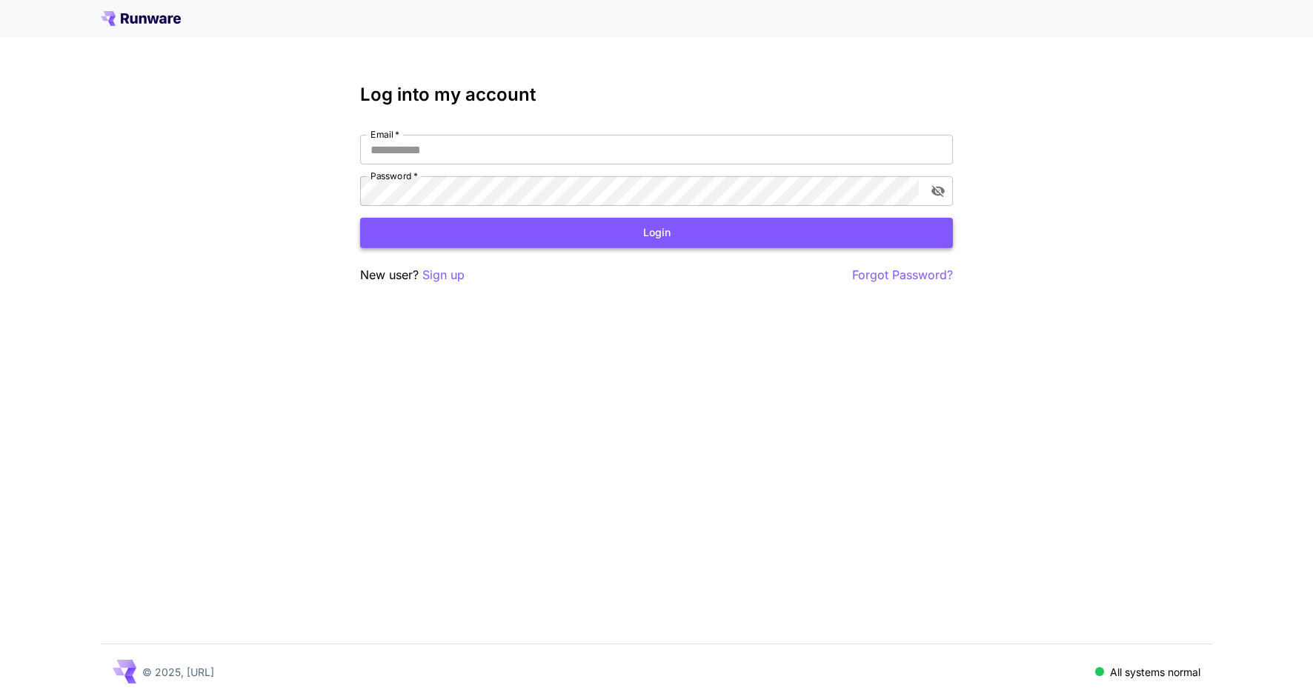
type input "**********"
click at [653, 236] on button "Login" at bounding box center [656, 233] width 593 height 30
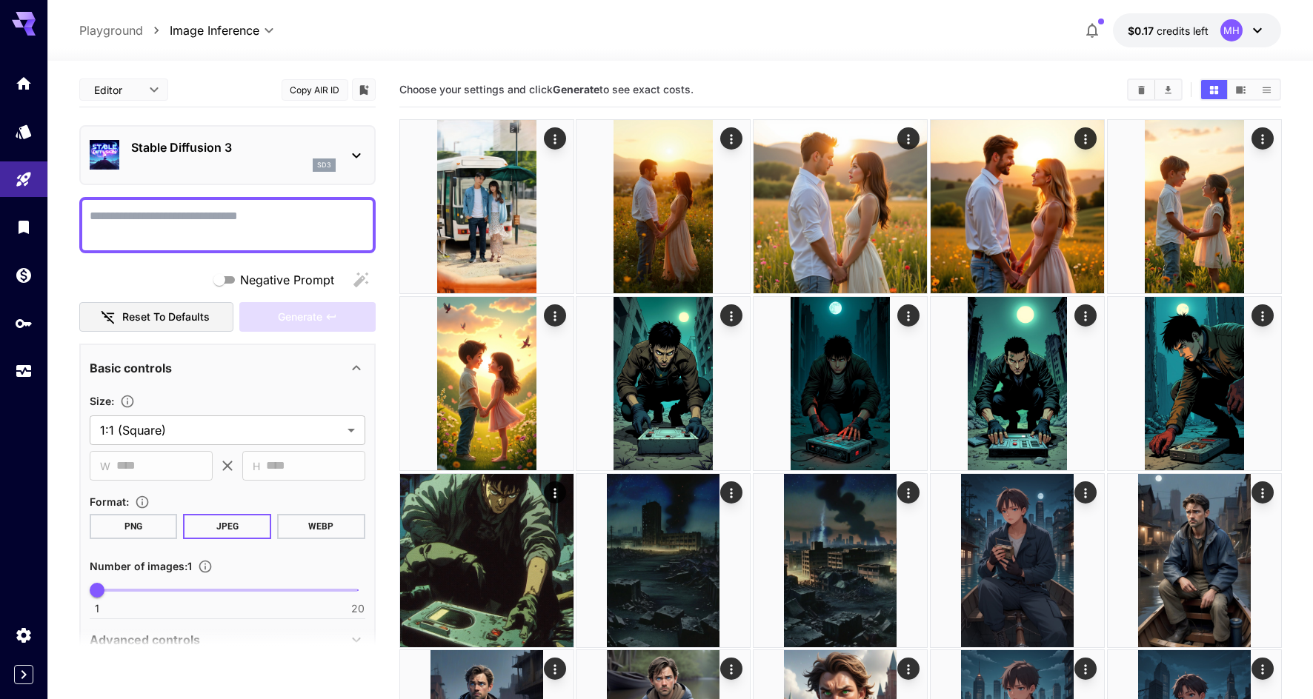
click at [212, 221] on textarea "Negative Prompt" at bounding box center [228, 225] width 276 height 36
click at [128, 55] on div at bounding box center [679, 52] width 1265 height 18
click at [35, 137] on link at bounding box center [23, 131] width 47 height 36
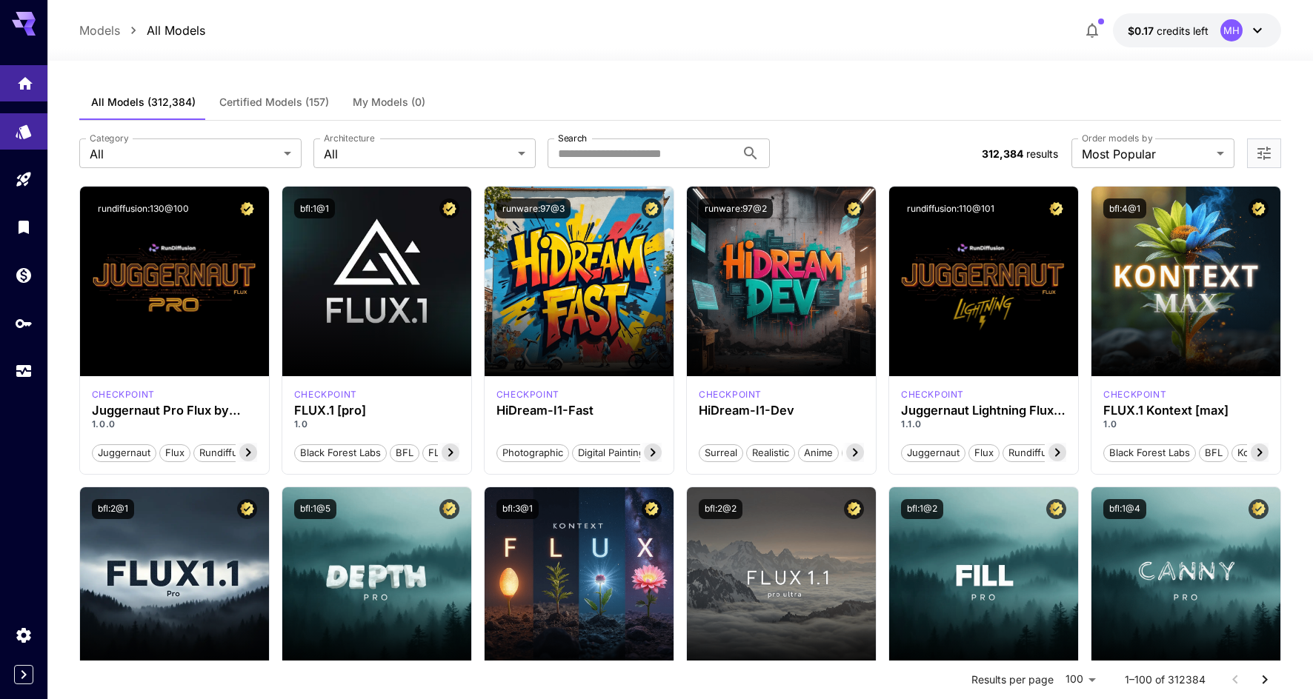
click at [38, 82] on link at bounding box center [23, 83] width 47 height 36
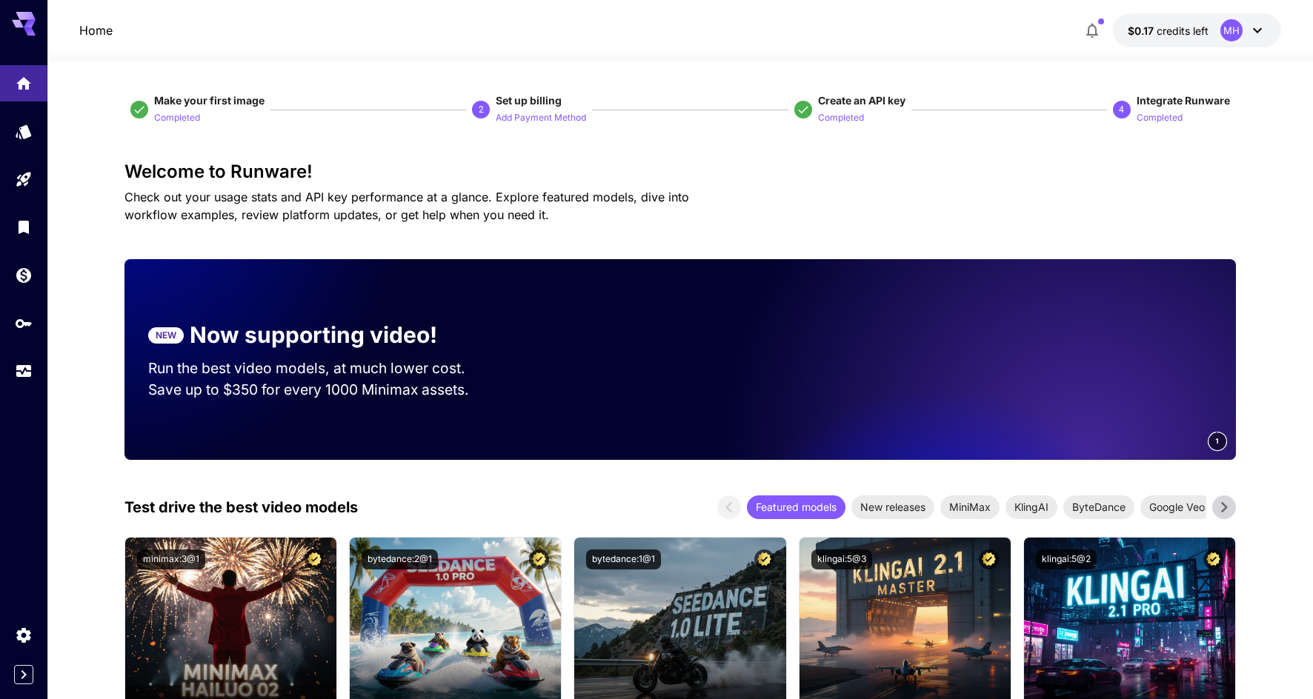
click at [1228, 506] on icon at bounding box center [1224, 507] width 22 height 22
click at [342, 373] on p "Run the best video models, at much lower cost." at bounding box center [320, 368] width 345 height 21
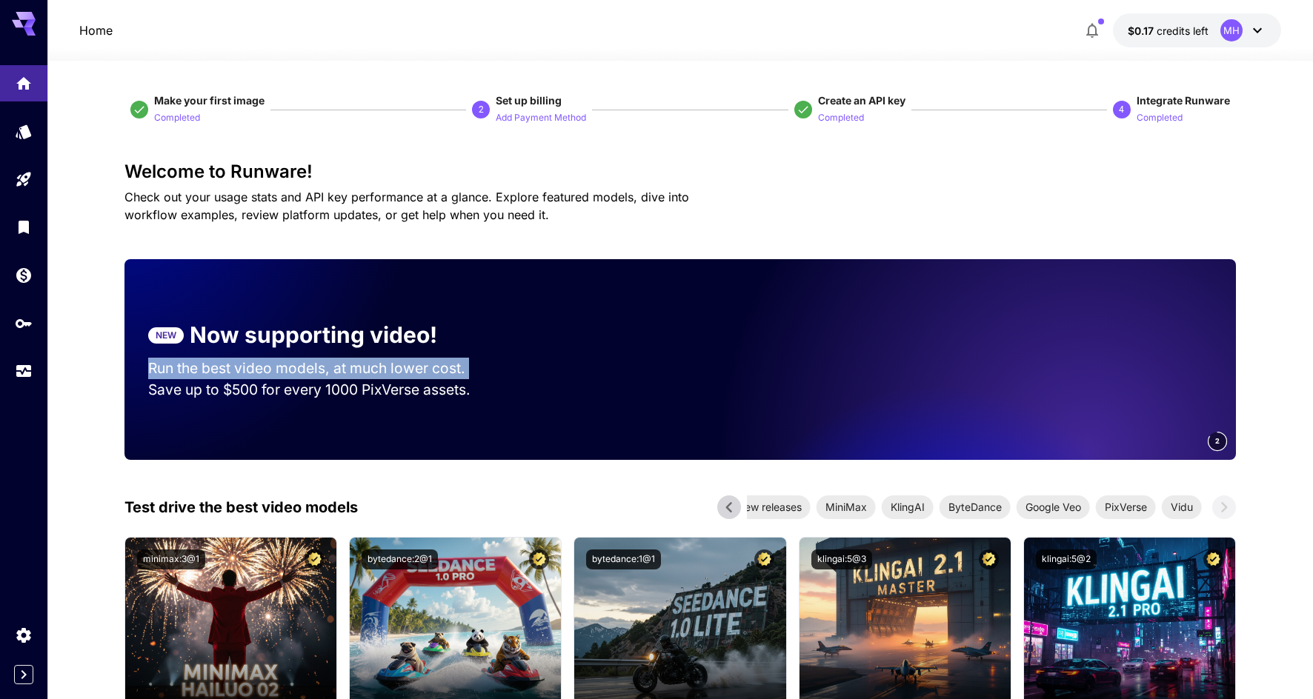
click at [342, 373] on p "Run the best video models, at much lower cost." at bounding box center [320, 368] width 345 height 21
click at [292, 386] on p "Save up to $500 for every 1000 PixVerse assets." at bounding box center [320, 389] width 345 height 21
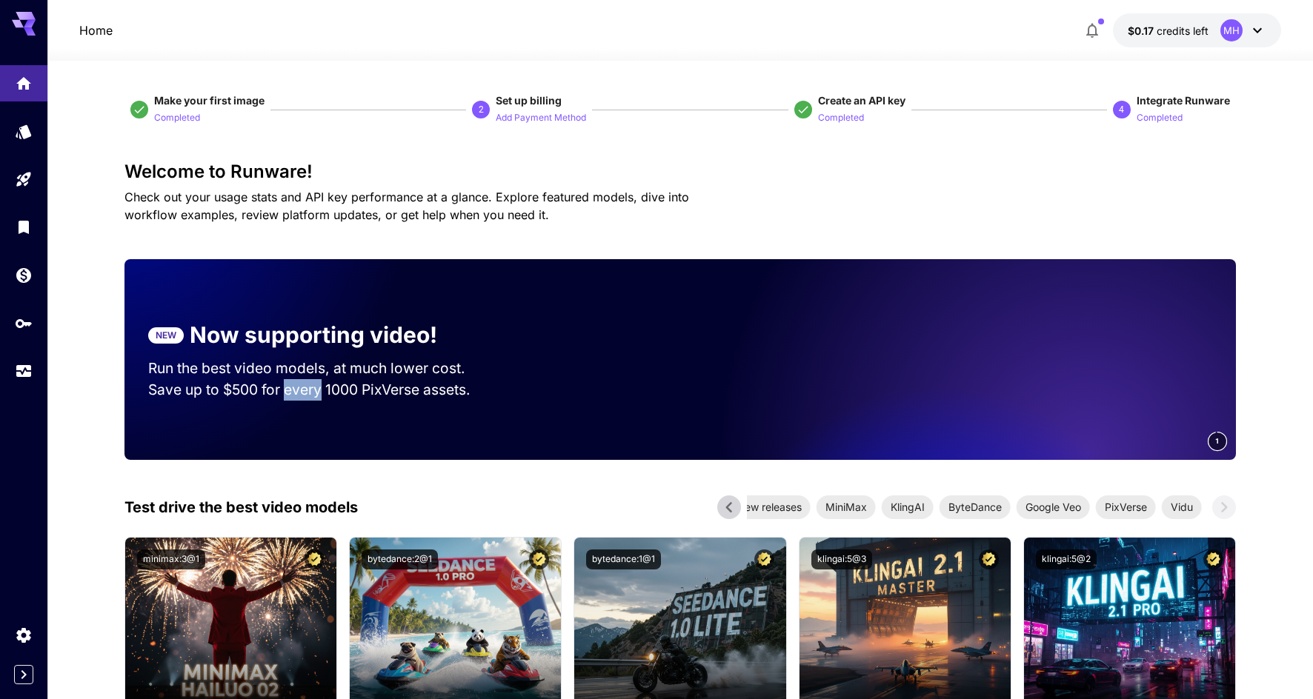
click at [292, 386] on p "Save up to $500 for every 1000 PixVerse assets." at bounding box center [320, 389] width 345 height 21
click at [292, 386] on p "Save up to $225 for every 1000 Vidu assets." at bounding box center [320, 389] width 345 height 21
click at [272, 368] on p "Run the best video models, at much lower cost." at bounding box center [320, 368] width 345 height 21
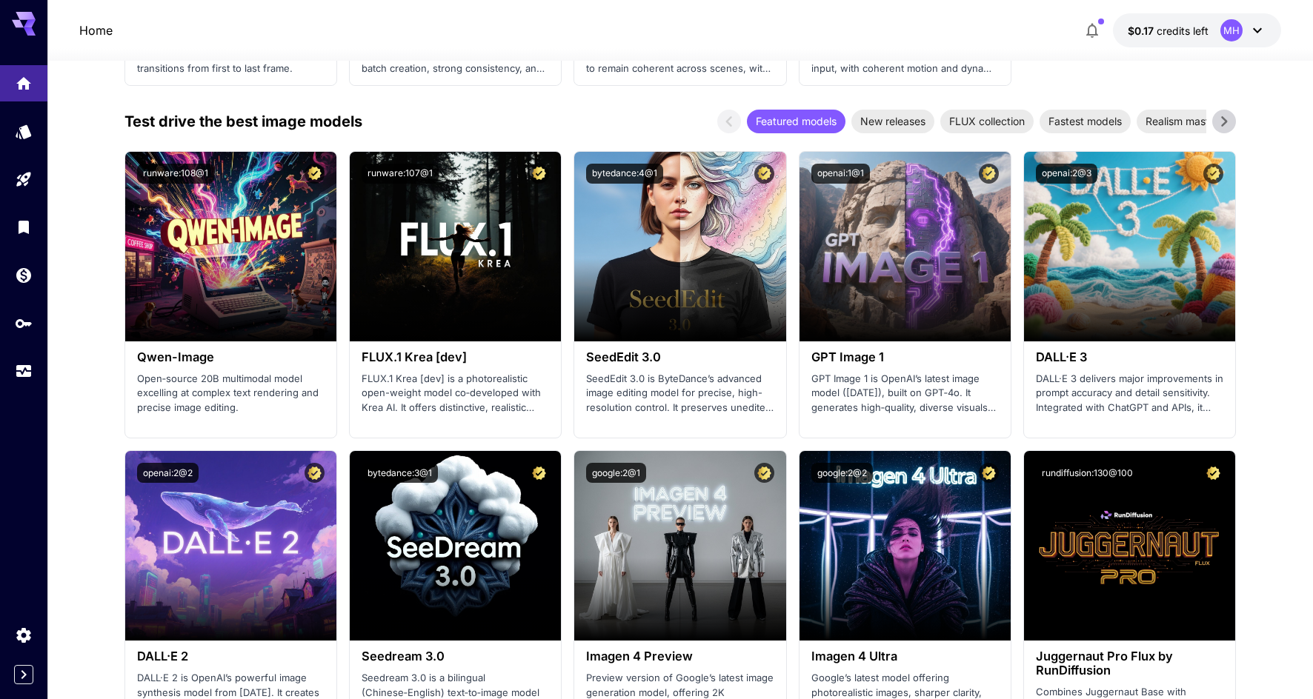
scroll to position [1518, 0]
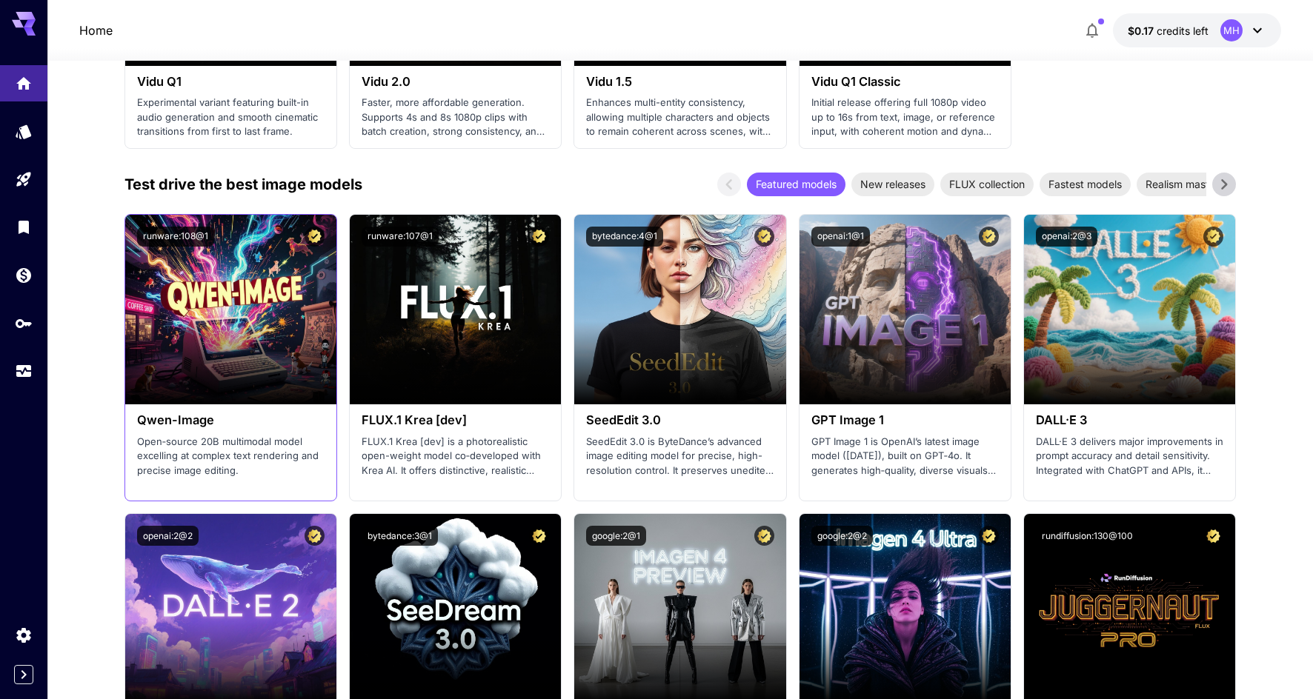
click at [171, 419] on h3 "Qwen-Image" at bounding box center [230, 420] width 187 height 14
click at [199, 454] on p "Open‑source 20B multimodal model excelling at complex text rendering and precis…" at bounding box center [230, 457] width 187 height 44
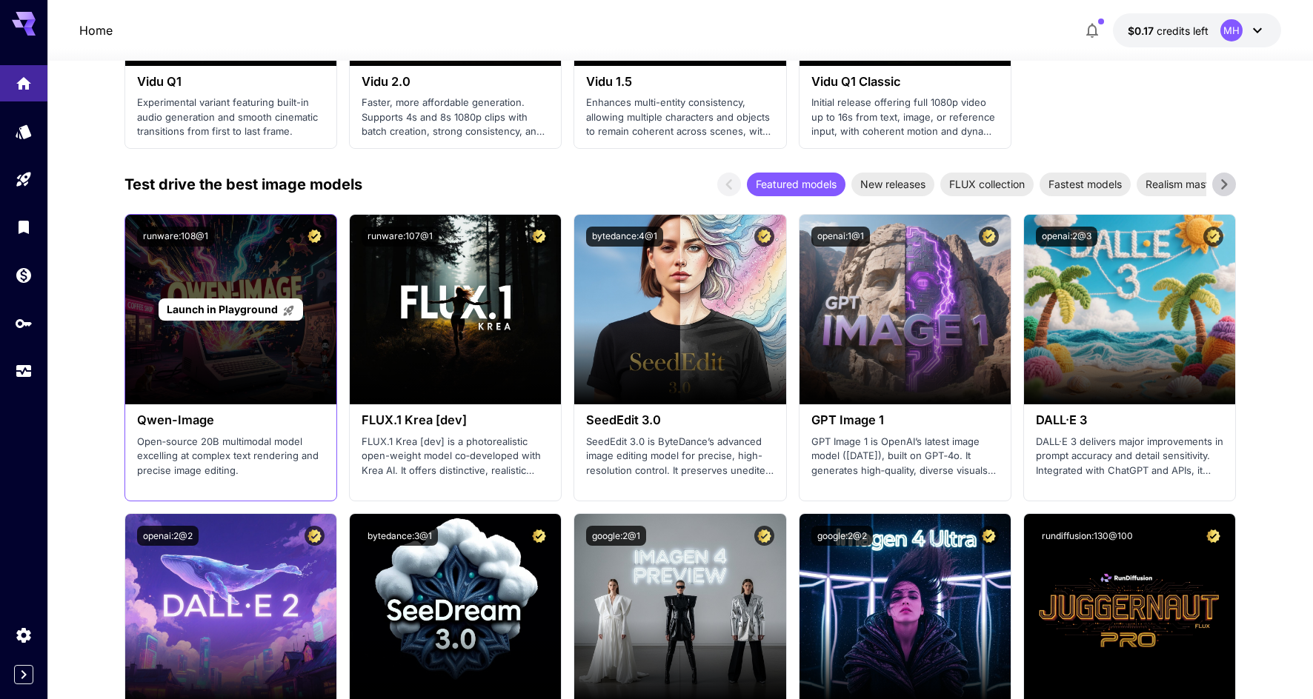
click at [219, 305] on span "Launch in Playground" at bounding box center [222, 309] width 111 height 13
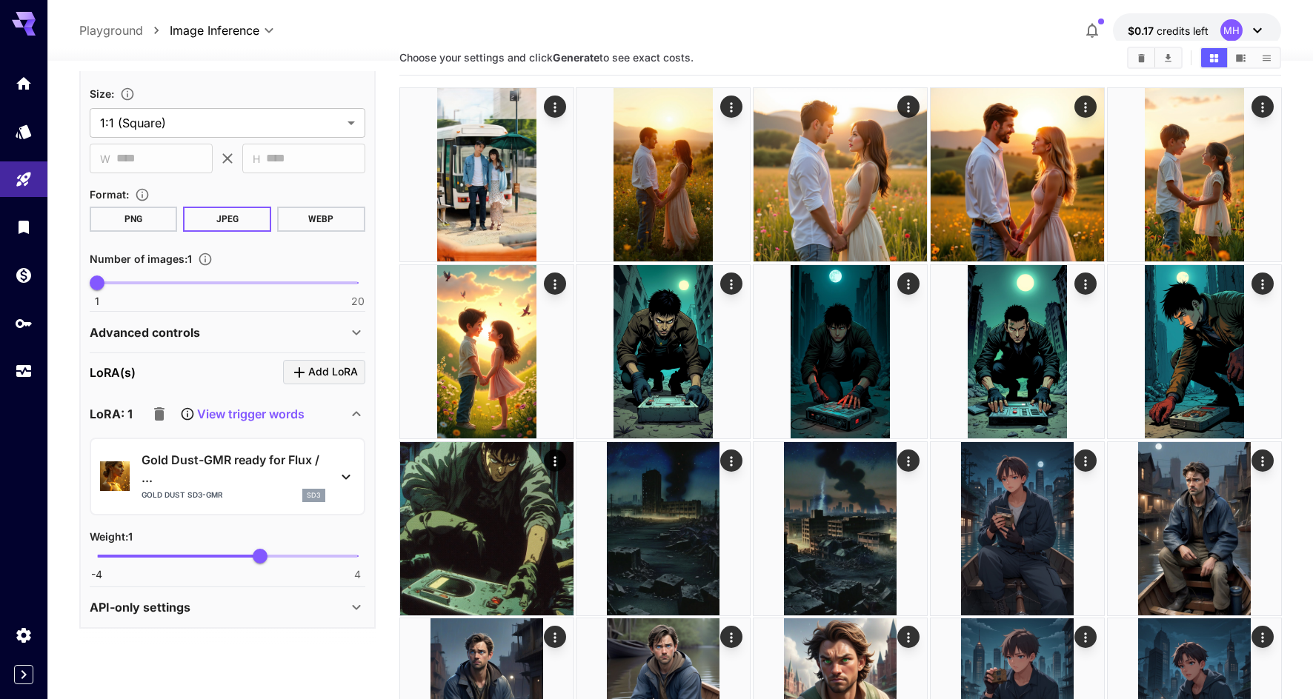
scroll to position [44, 0]
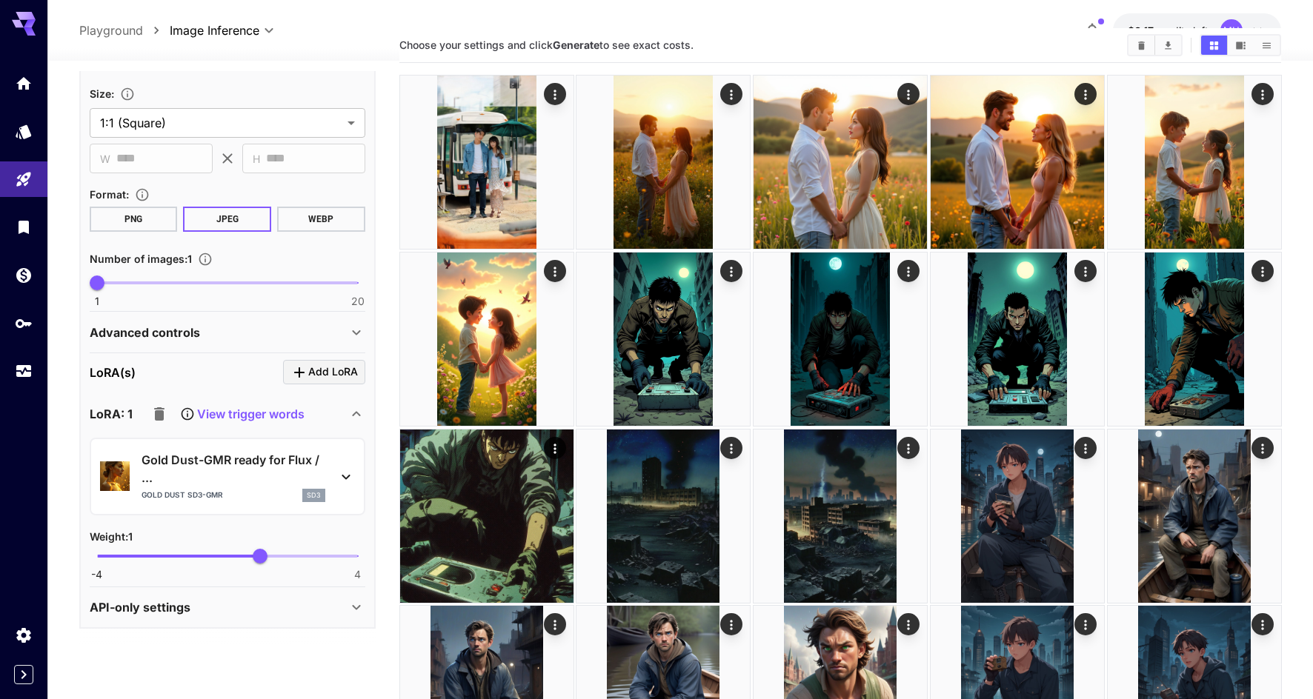
click at [161, 417] on icon "button" at bounding box center [159, 414] width 10 height 13
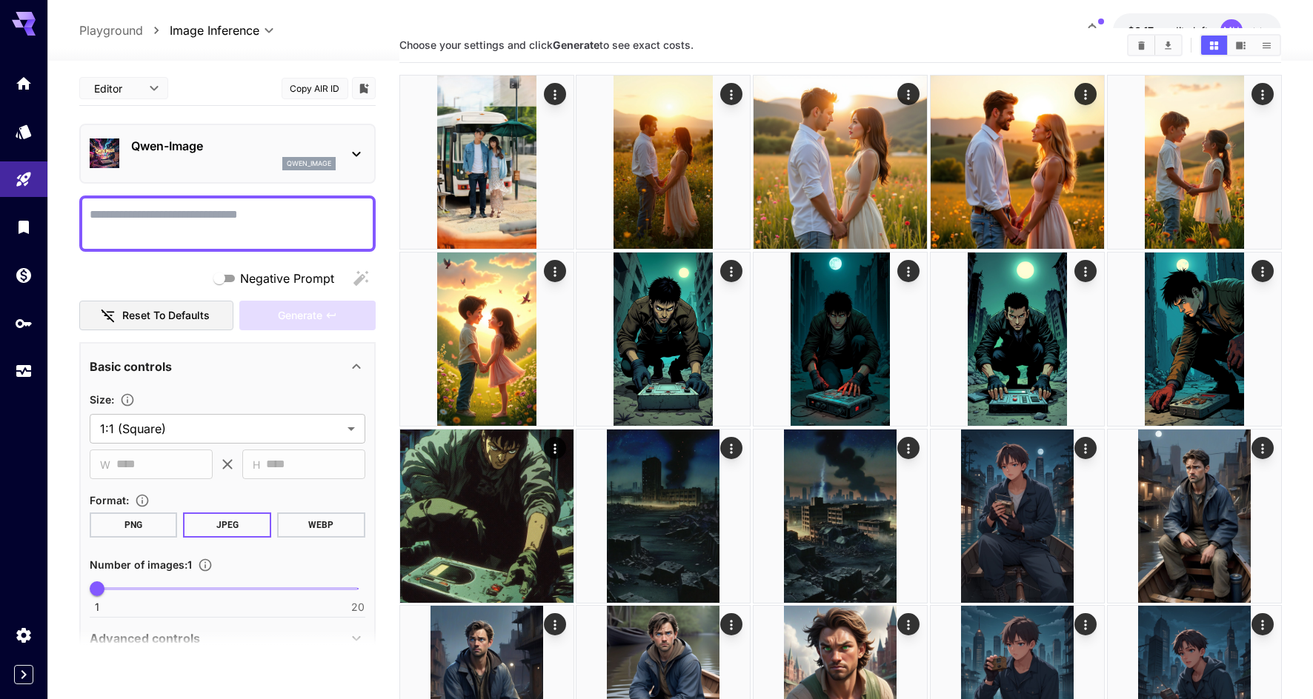
scroll to position [111, 0]
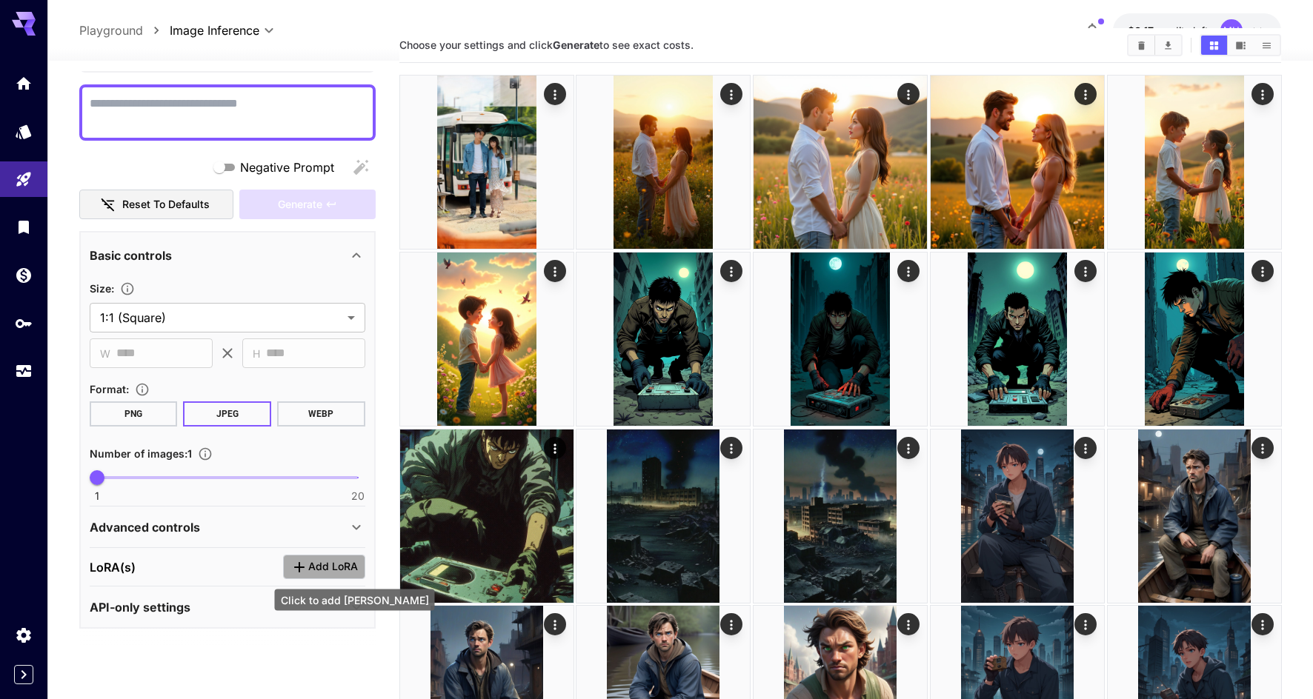
click at [326, 572] on span "Add LoRA" at bounding box center [333, 567] width 50 height 19
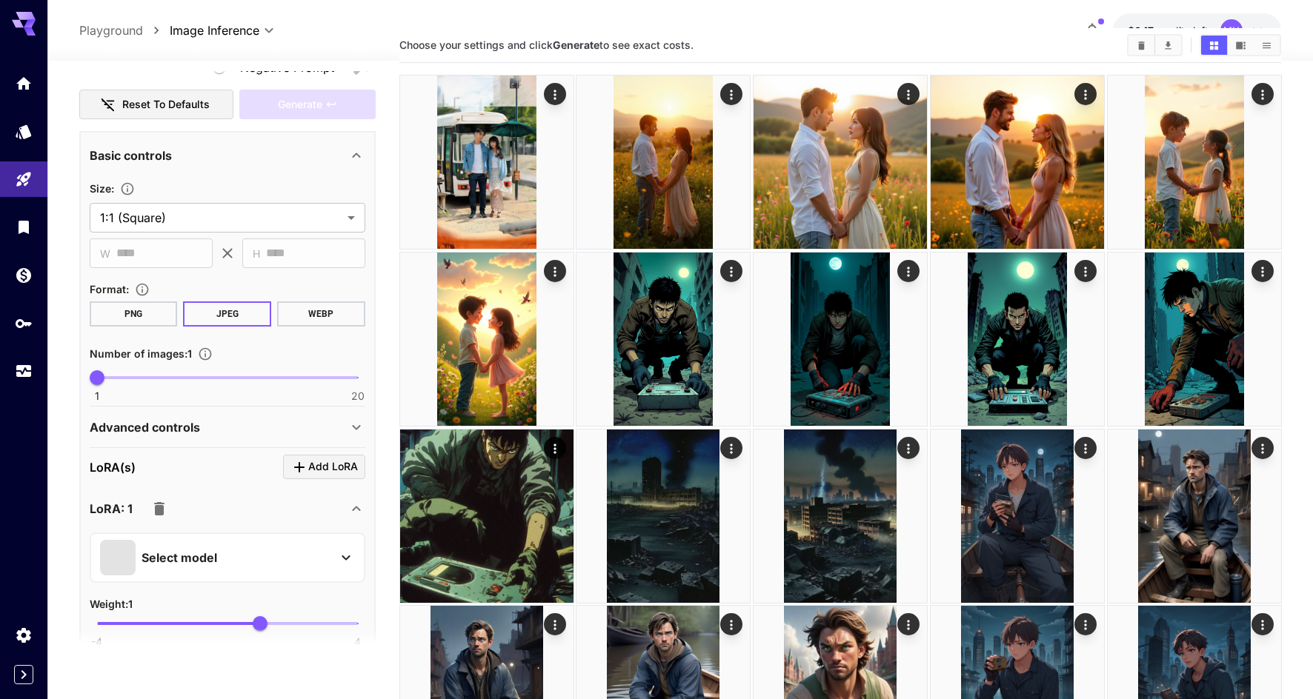
scroll to position [279, 0]
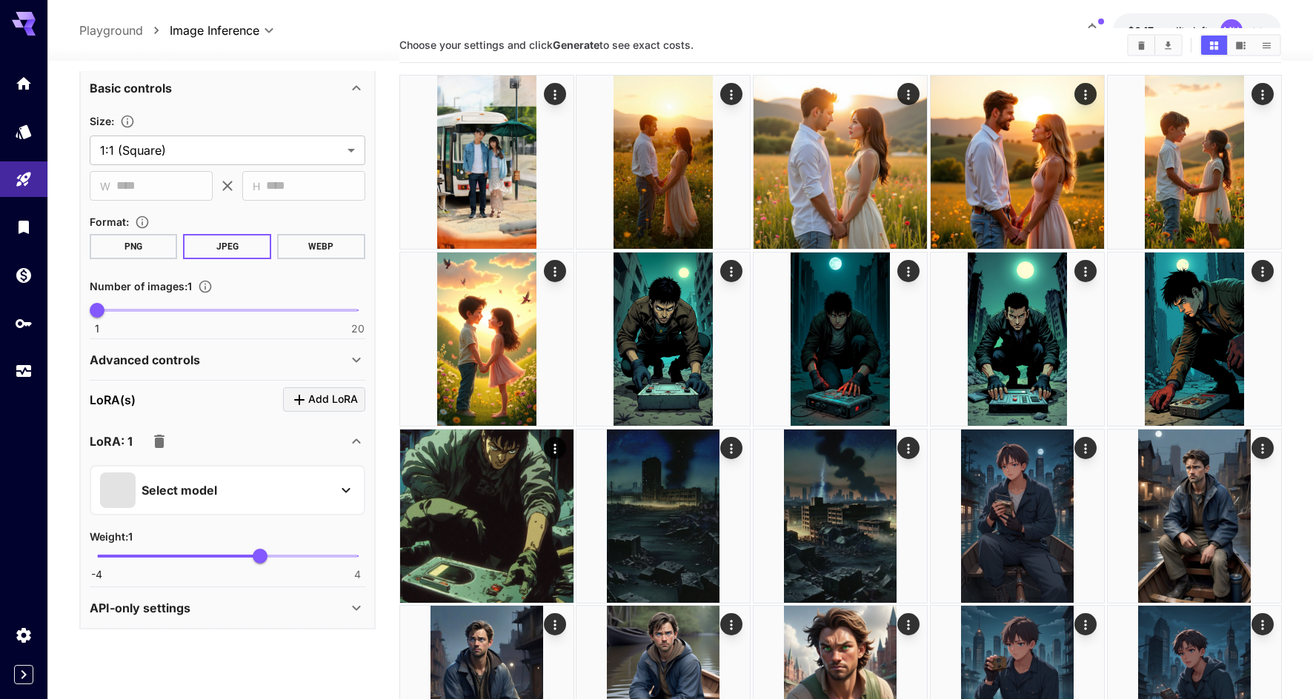
click at [327, 485] on div "Select model" at bounding box center [215, 491] width 231 height 36
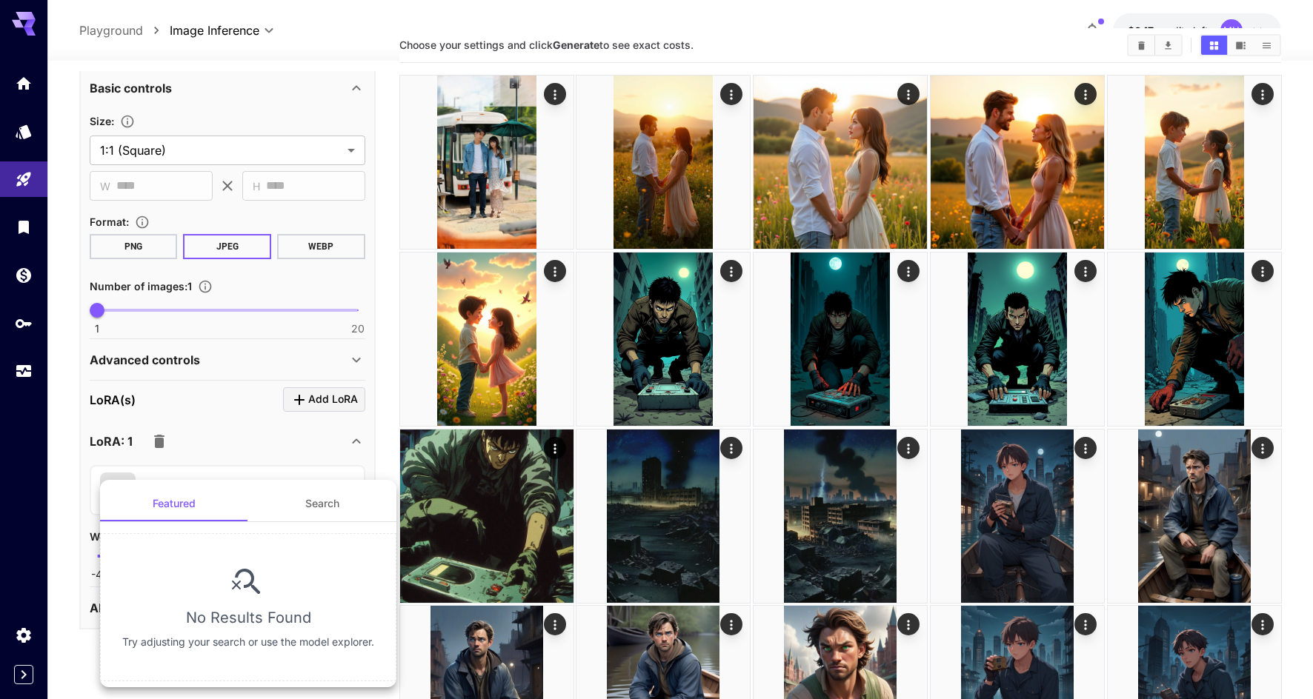
click at [279, 448] on div at bounding box center [656, 349] width 1313 height 699
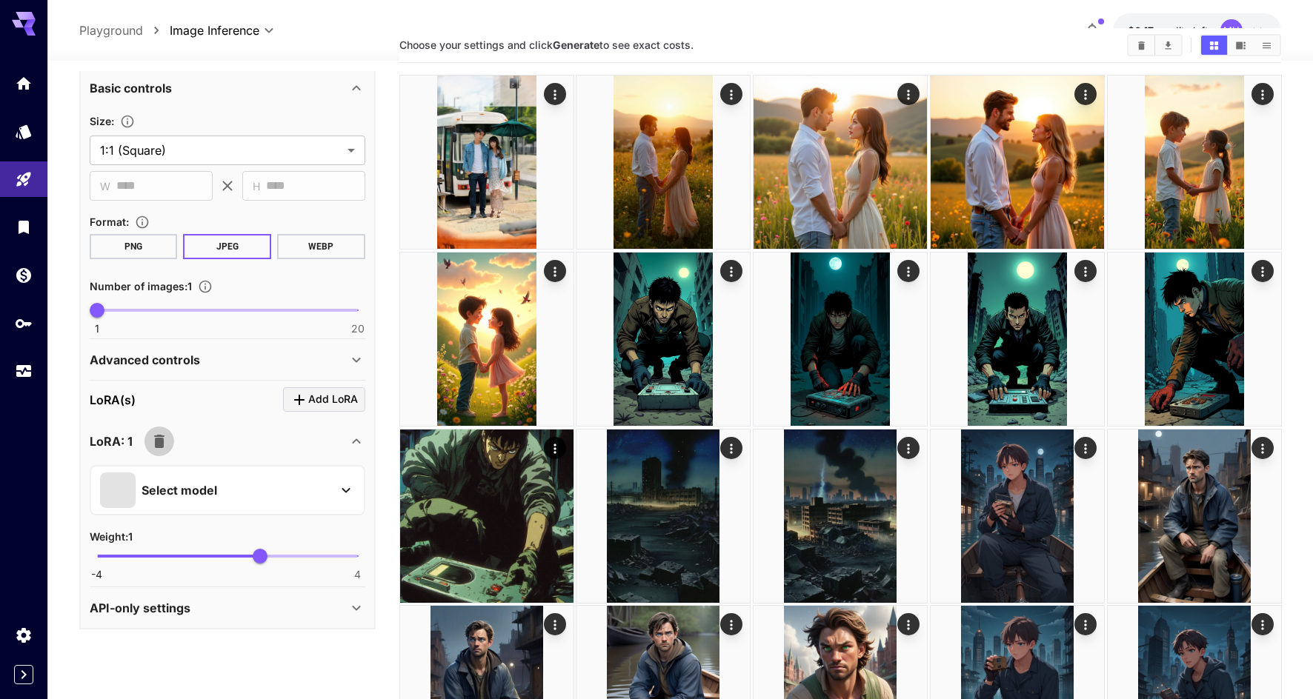
click at [168, 445] on button "button" at bounding box center [159, 442] width 30 height 30
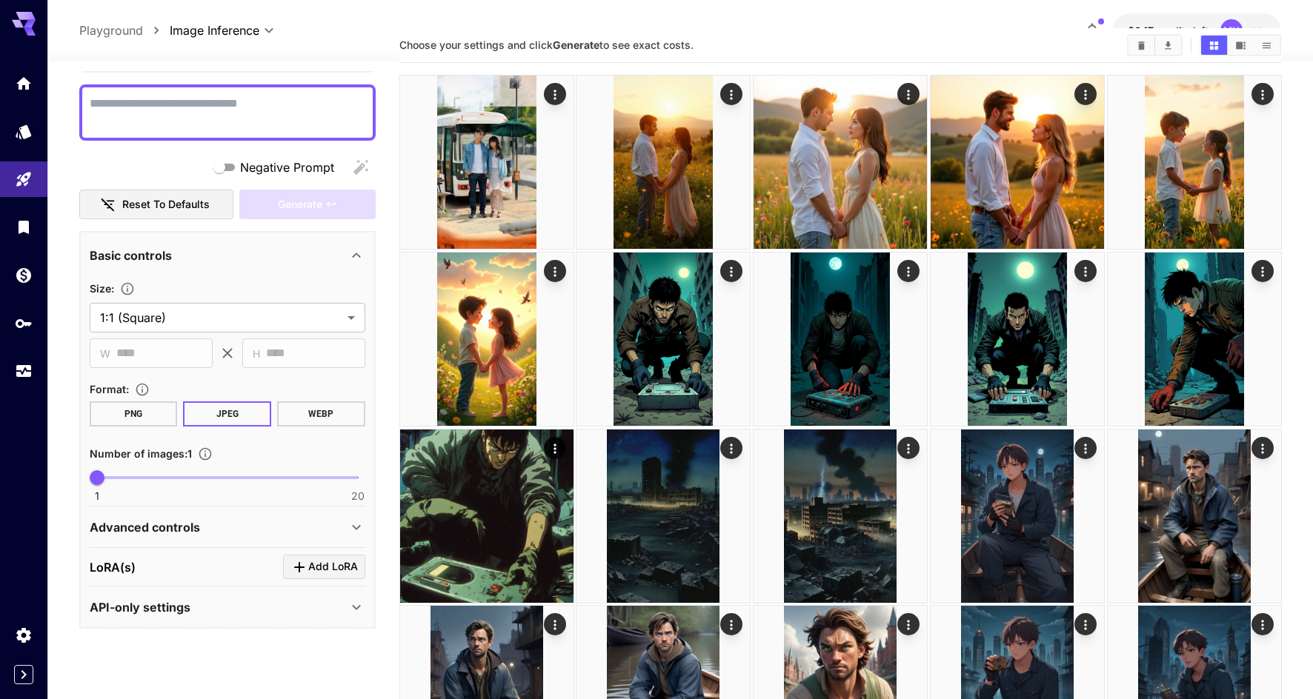
scroll to position [0, 0]
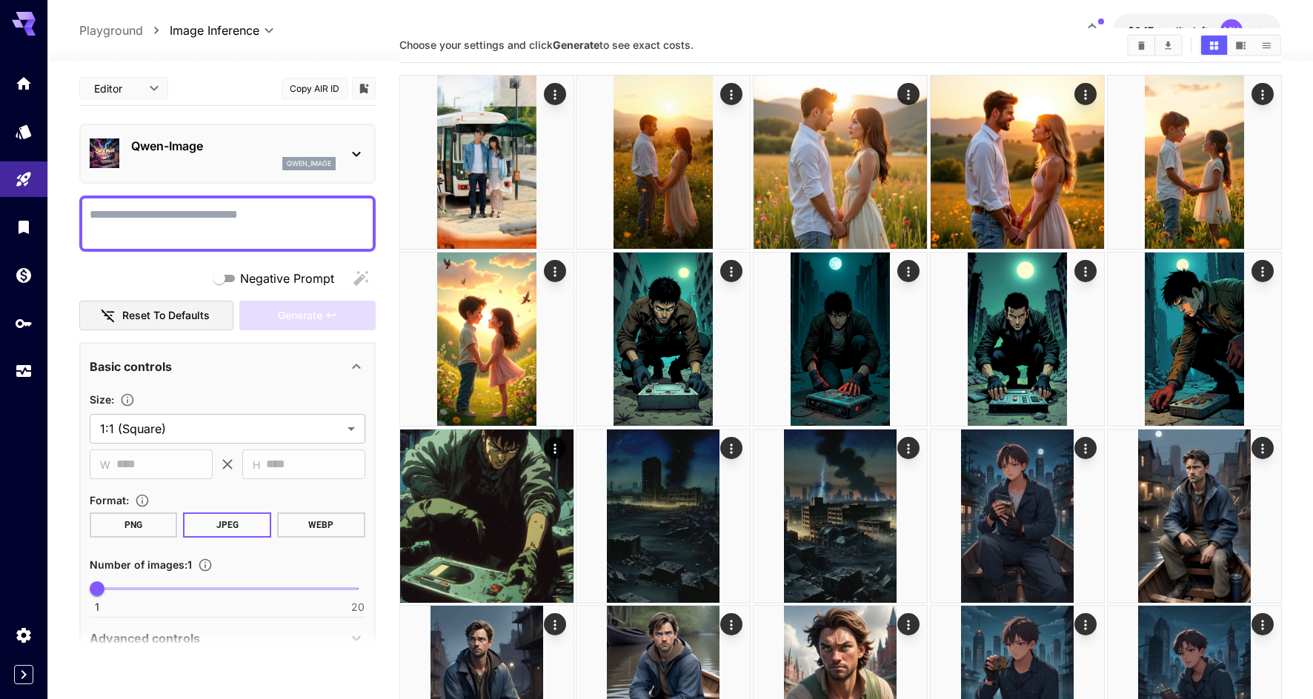
click at [188, 134] on div "[PERSON_NAME]-Image qwen_image" at bounding box center [228, 153] width 276 height 45
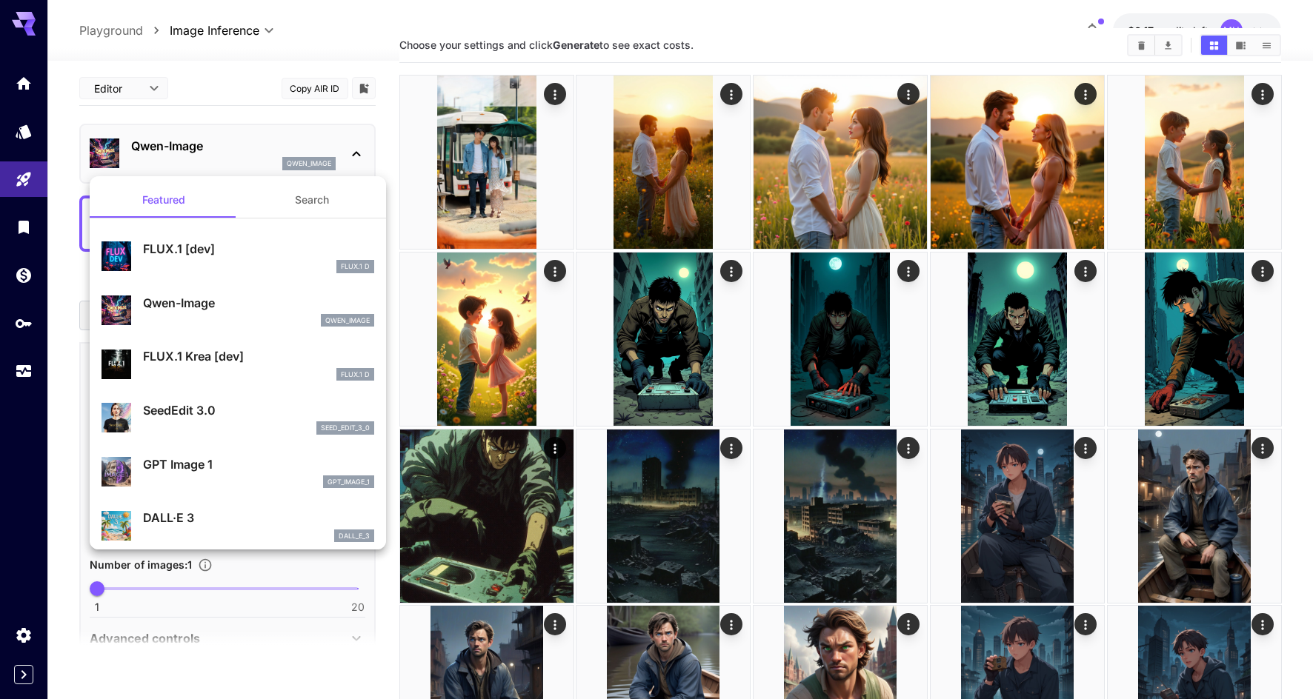
click at [224, 109] on div at bounding box center [656, 349] width 1313 height 699
